Goal: Navigation & Orientation: Find specific page/section

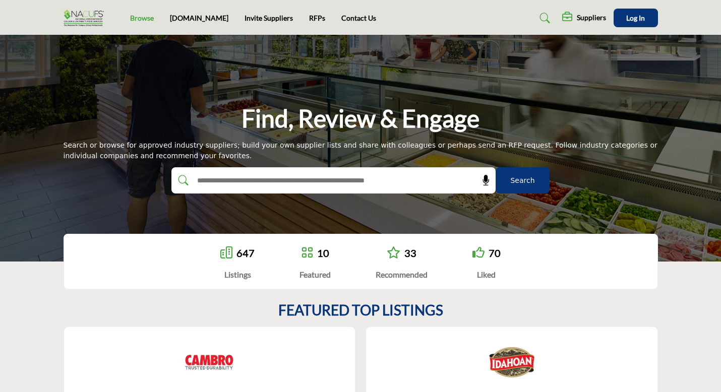
click at [138, 17] on link "Browse" at bounding box center [142, 18] width 24 height 9
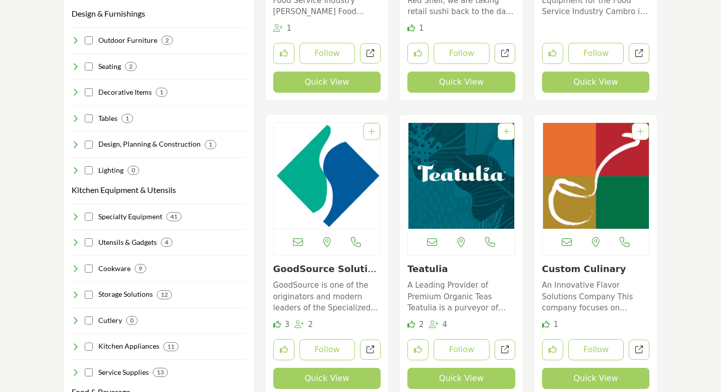
scroll to position [720, 0]
